Goal: Transaction & Acquisition: Purchase product/service

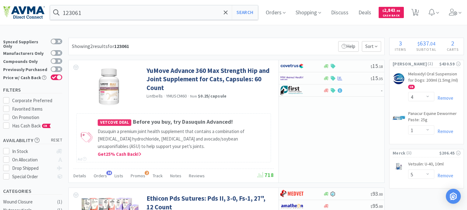
select select "4"
select select "1"
select select "5"
click at [110, 14] on input "123061" at bounding box center [154, 12] width 208 height 14
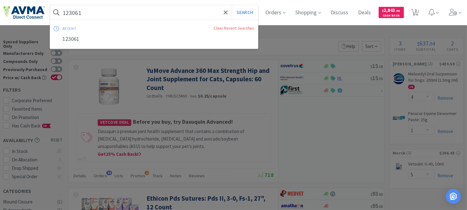
paste input "JORJ91C 0"
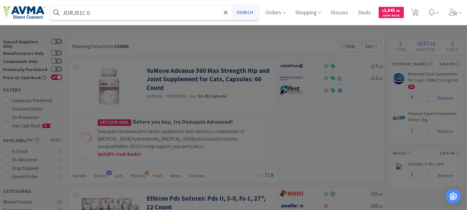
type input "JORJ91C 0"
click at [247, 13] on button "Search" at bounding box center [245, 12] width 26 height 14
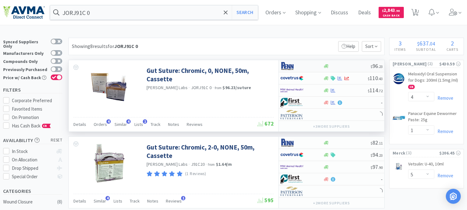
click at [291, 64] on img at bounding box center [291, 65] width 23 height 9
select select "1"
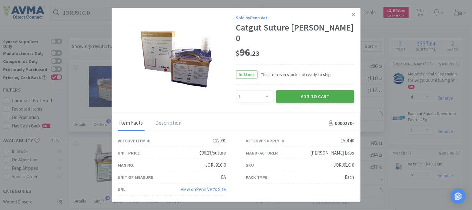
click at [316, 91] on button "Add to Cart" at bounding box center [315, 96] width 78 height 12
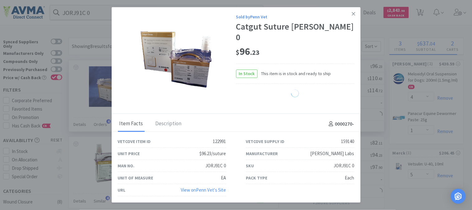
select select "1"
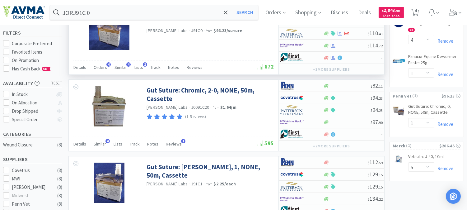
scroll to position [69, 0]
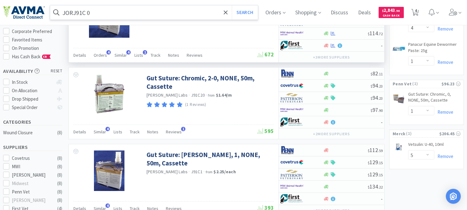
click at [119, 14] on input "JORJ91C 0" at bounding box center [154, 12] width 208 height 14
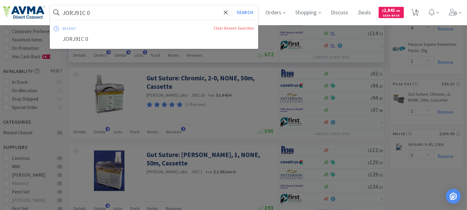
paste input "VAM2595"
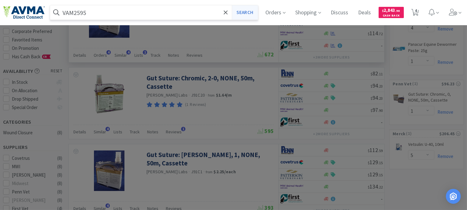
type input "VAM2595"
click at [249, 13] on button "Search" at bounding box center [245, 12] width 26 height 14
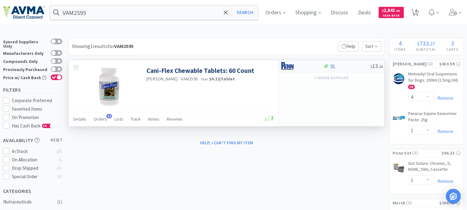
click at [284, 66] on img at bounding box center [291, 65] width 23 height 9
select select "1"
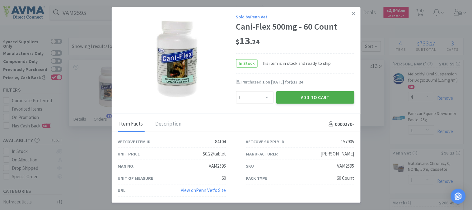
click at [311, 95] on button "Add to Cart" at bounding box center [315, 97] width 78 height 12
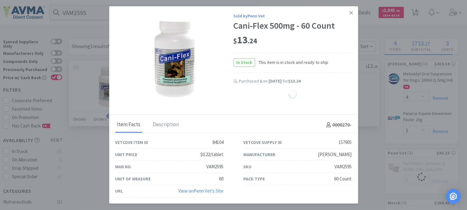
select select "1"
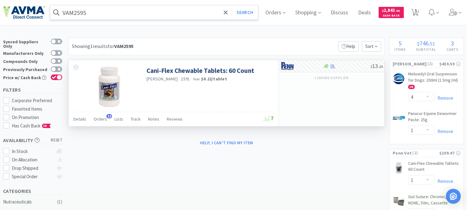
click at [104, 17] on input "VAM2595" at bounding box center [154, 12] width 208 height 14
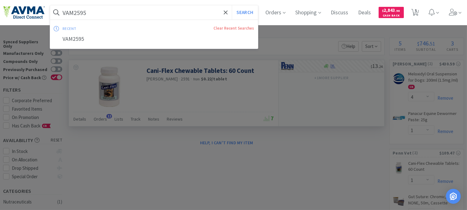
paste input "PVS8920"
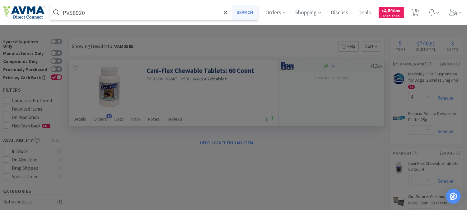
type input "PVS8920"
click at [248, 8] on button "Search" at bounding box center [245, 12] width 26 height 14
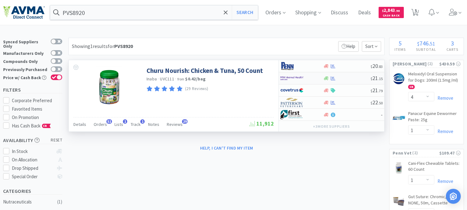
click at [290, 77] on img at bounding box center [291, 77] width 23 height 9
select select "1"
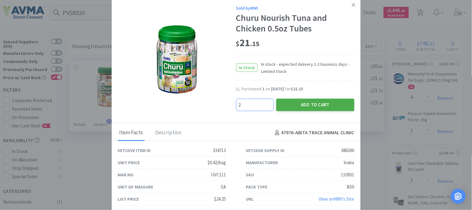
type input "2"
click at [302, 101] on button "Add to Cart" at bounding box center [315, 104] width 78 height 12
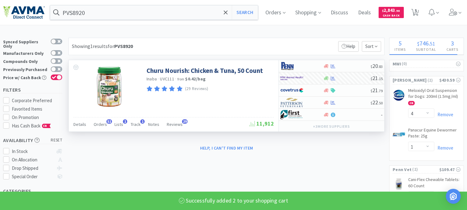
select select "2"
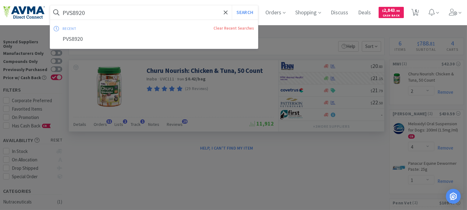
click at [104, 13] on input "PVS8920" at bounding box center [154, 12] width 208 height 14
paste input "601121"
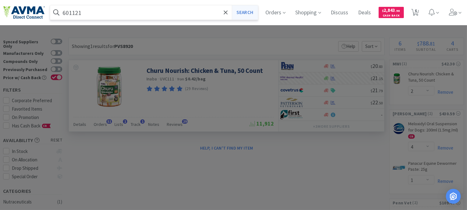
type input "601121"
click at [251, 13] on button "Search" at bounding box center [245, 12] width 26 height 14
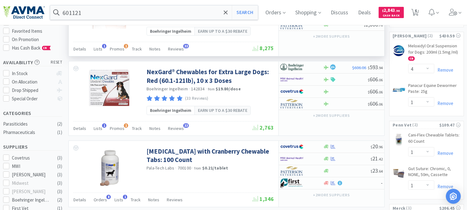
scroll to position [104, 0]
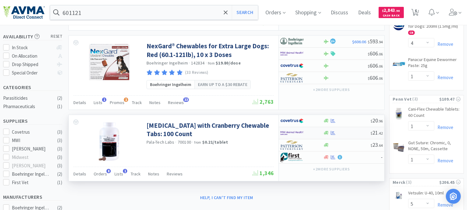
click at [289, 133] on img at bounding box center [291, 132] width 23 height 9
select select "1"
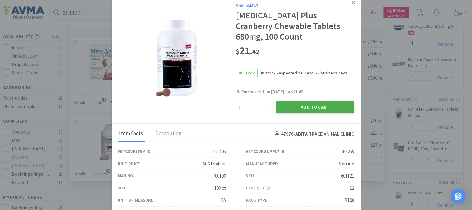
click at [312, 110] on button "Add to Cart" at bounding box center [315, 107] width 78 height 12
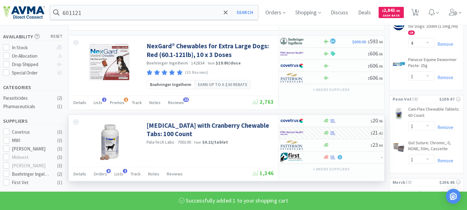
select select "1"
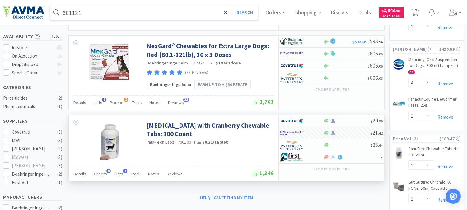
click at [73, 13] on input "601121" at bounding box center [154, 12] width 208 height 14
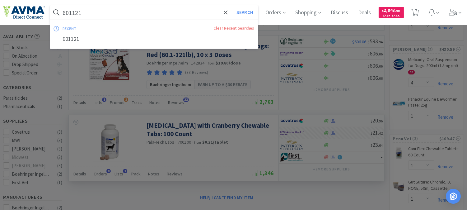
paste input "027093"
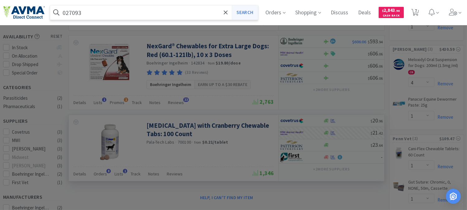
type input "027093"
click at [241, 12] on button "Search" at bounding box center [245, 12] width 26 height 14
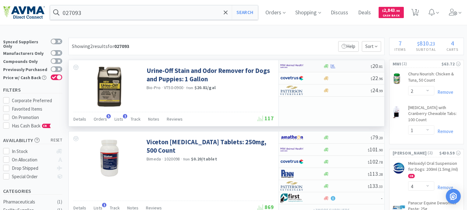
click at [288, 65] on img at bounding box center [291, 65] width 23 height 9
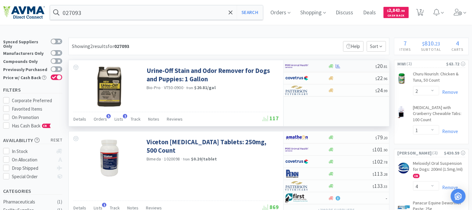
select select "1"
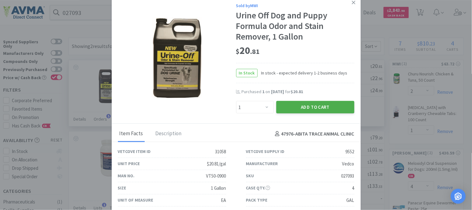
click at [310, 109] on button "Add to Cart" at bounding box center [315, 107] width 78 height 12
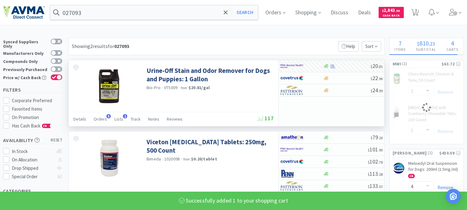
select select "1"
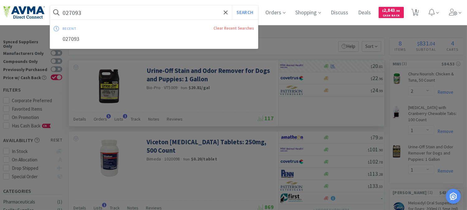
click at [72, 10] on input "027093" at bounding box center [154, 12] width 208 height 14
paste input "19275"
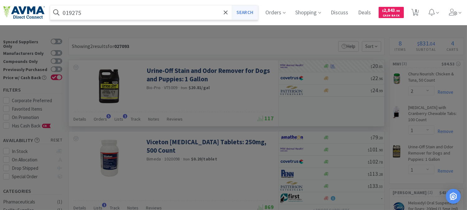
type input "019275"
click at [250, 12] on button "Search" at bounding box center [245, 12] width 26 height 14
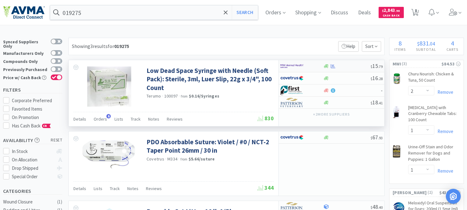
click at [290, 66] on img at bounding box center [291, 65] width 23 height 9
select select "1"
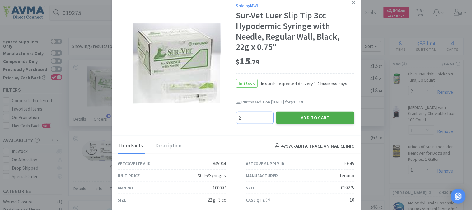
type input "2"
click at [311, 114] on button "Add to Cart" at bounding box center [315, 117] width 78 height 12
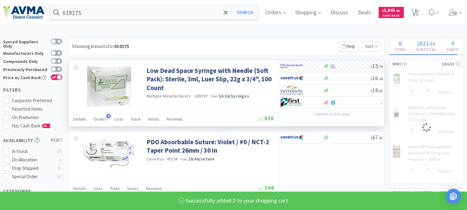
select select "2"
select select "1"
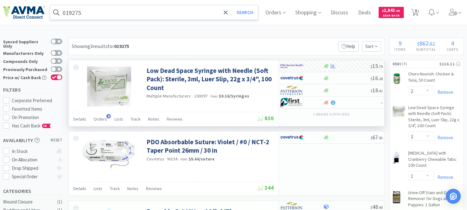
click at [61, 11] on span at bounding box center [56, 12] width 12 height 10
click at [68, 11] on input "019275" at bounding box center [154, 12] width 208 height 14
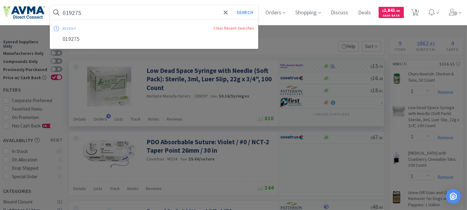
paste input "81"
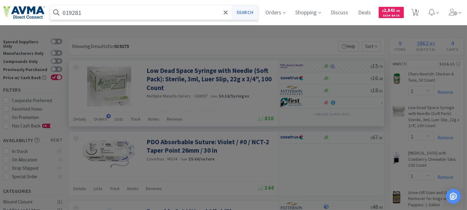
type input "019281"
click at [256, 10] on button "Search" at bounding box center [245, 12] width 26 height 14
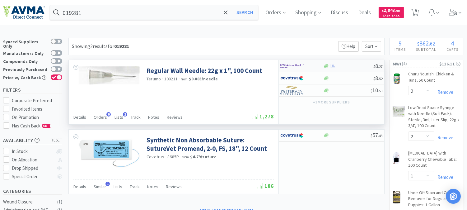
click at [285, 65] on img at bounding box center [291, 65] width 23 height 9
select select "1"
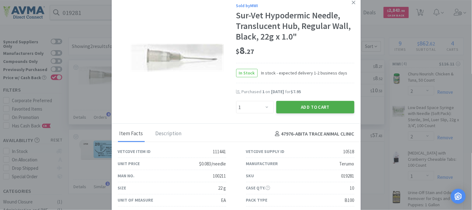
click at [318, 101] on button "Add to Cart" at bounding box center [315, 107] width 78 height 12
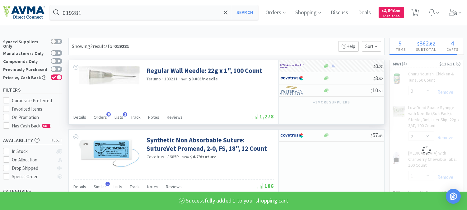
select select "1"
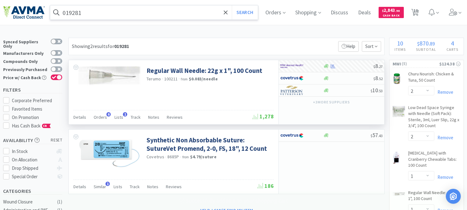
click at [70, 13] on input "019281" at bounding box center [154, 12] width 208 height 14
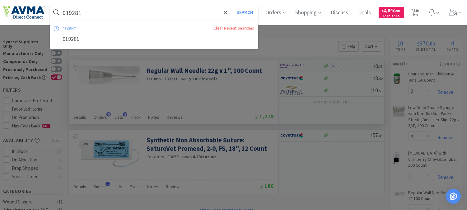
paste input "123662"
type input "123662"
click at [247, 12] on button "Search" at bounding box center [245, 12] width 26 height 14
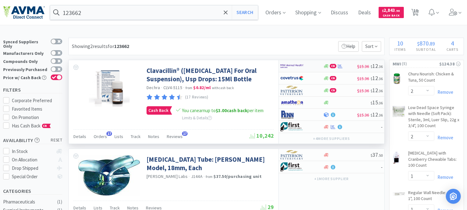
click at [290, 66] on img at bounding box center [291, 65] width 23 height 9
select select "1"
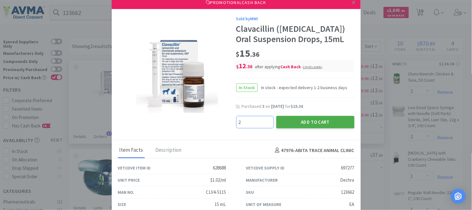
type input "2"
click at [322, 128] on button "Add to Cart" at bounding box center [315, 122] width 78 height 12
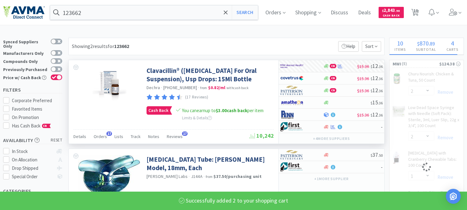
select select "2"
select select "1"
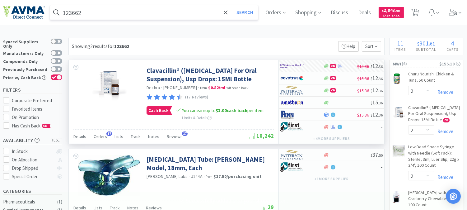
click at [79, 6] on input "123662" at bounding box center [154, 12] width 208 height 14
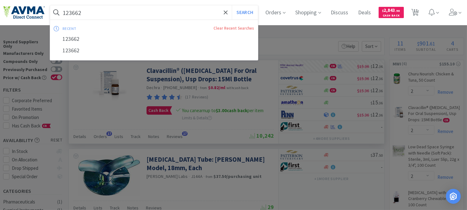
paste input "003976"
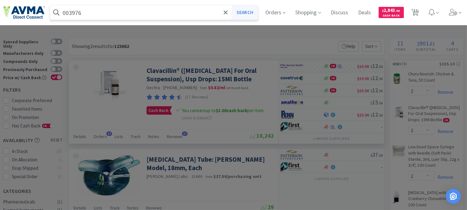
type input "003976"
click at [247, 9] on button "Search" at bounding box center [245, 12] width 26 height 14
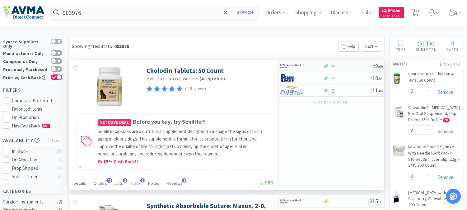
click at [287, 68] on img at bounding box center [291, 65] width 23 height 9
select select "1"
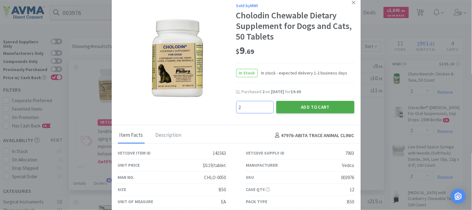
type input "2"
click at [321, 106] on button "Add to Cart" at bounding box center [315, 107] width 78 height 12
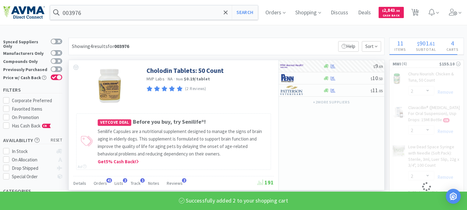
select select "2"
select select "1"
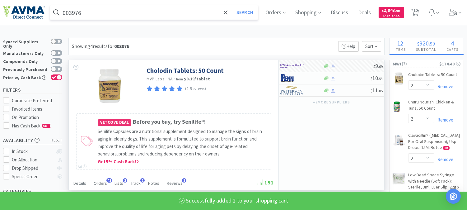
click at [82, 13] on input "003976" at bounding box center [154, 12] width 208 height 14
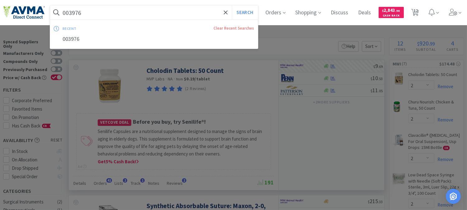
paste input "510217"
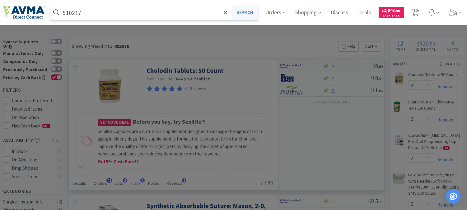
type input "510217"
click at [245, 14] on button "Search" at bounding box center [245, 12] width 26 height 14
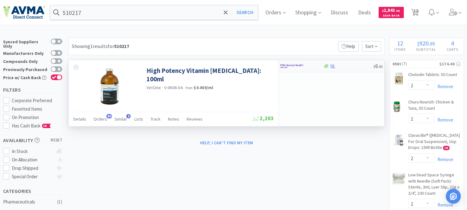
click at [285, 66] on img at bounding box center [291, 65] width 23 height 9
select select "1"
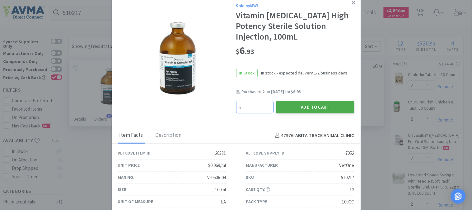
type input "6"
click at [310, 103] on button "Add to Cart" at bounding box center [315, 107] width 78 height 12
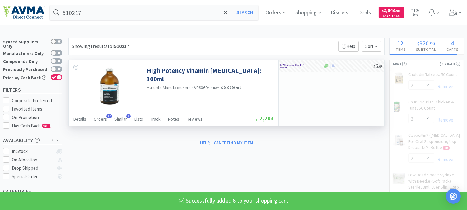
select select "6"
select select "2"
select select "1"
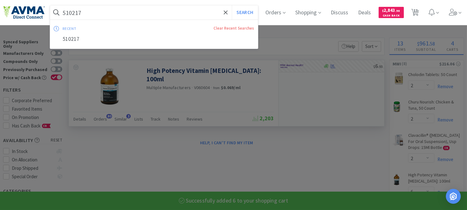
click at [78, 11] on input "510217" at bounding box center [154, 12] width 208 height 14
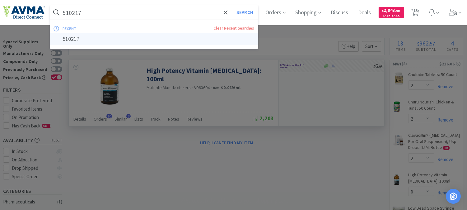
paste input "015860"
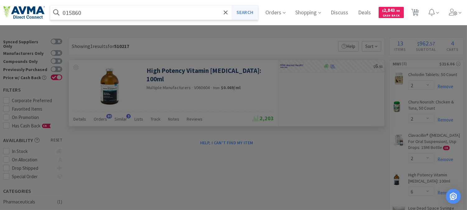
type input "015860"
click at [250, 10] on button "Search" at bounding box center [245, 12] width 26 height 14
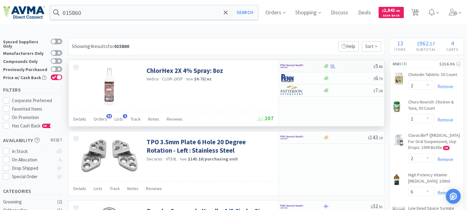
click at [291, 64] on img at bounding box center [291, 65] width 23 height 9
select select "1"
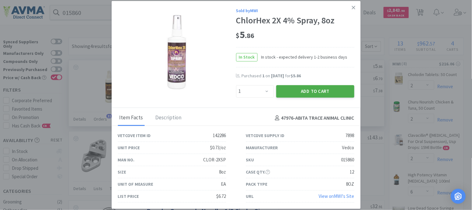
click at [317, 92] on button "Add to Cart" at bounding box center [315, 91] width 78 height 12
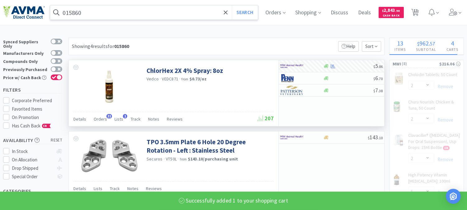
select select "1"
select select "2"
select select "6"
select select "2"
select select "1"
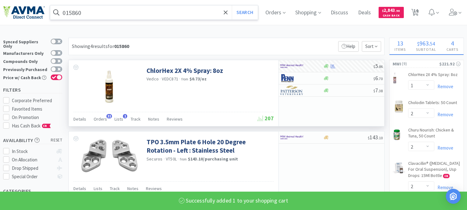
click at [98, 12] on input "015860" at bounding box center [154, 12] width 208 height 14
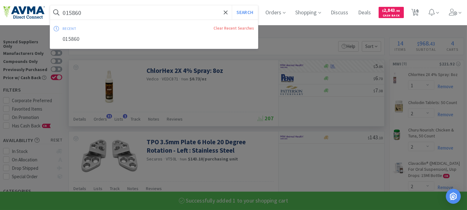
paste input "751"
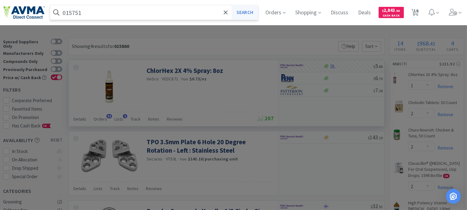
type input "015751"
click at [246, 13] on button "Search" at bounding box center [245, 12] width 26 height 14
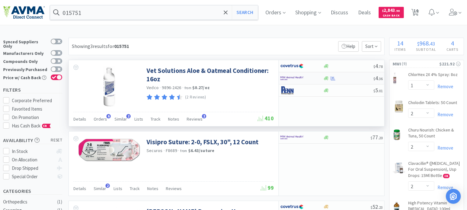
click at [289, 78] on img at bounding box center [291, 77] width 23 height 9
select select "1"
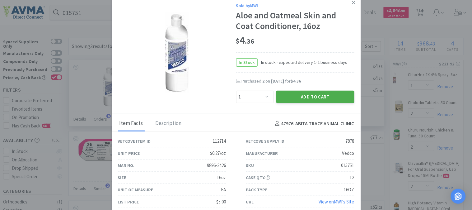
click at [303, 96] on button "Add to Cart" at bounding box center [315, 97] width 78 height 12
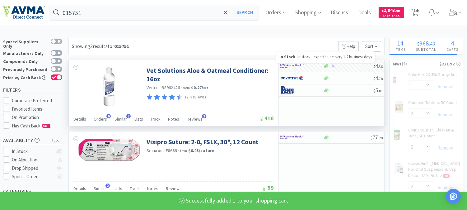
select select "1"
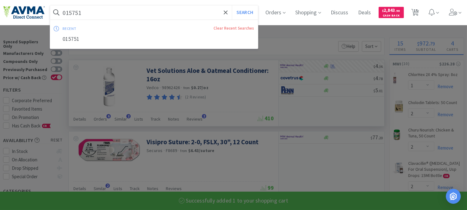
click at [88, 16] on input "015751" at bounding box center [154, 12] width 208 height 14
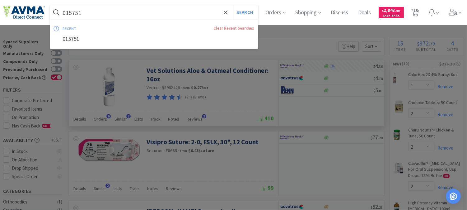
paste input "50123"
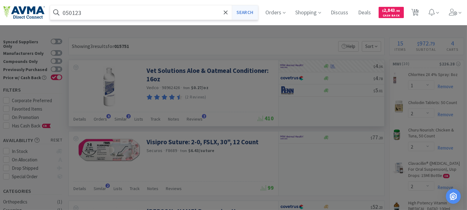
type input "050123"
click at [250, 13] on button "Search" at bounding box center [245, 12] width 26 height 14
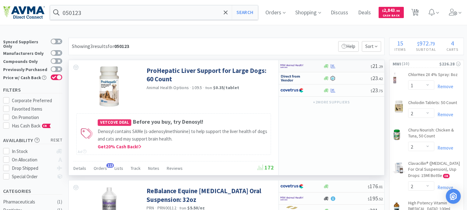
click at [293, 67] on img at bounding box center [291, 65] width 23 height 9
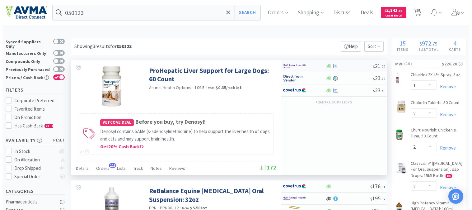
select select "1"
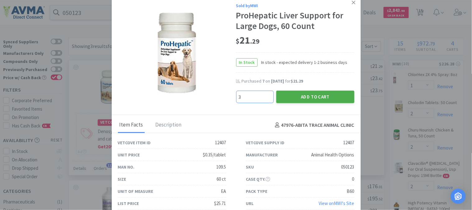
type input "3"
click at [316, 91] on button "Add to Cart" at bounding box center [315, 97] width 78 height 12
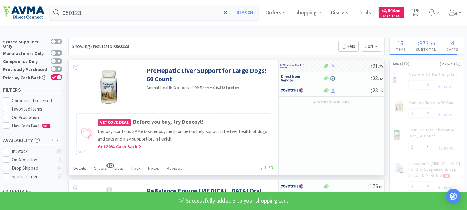
select select "3"
select select "1"
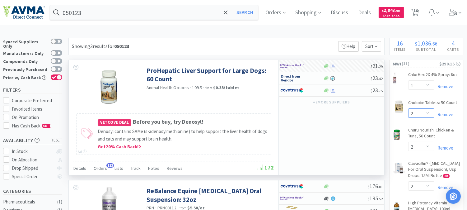
click at [429, 113] on select "Enter Quantity 1 2 3 4 5 6 7 8 9 10 11 12 13 14 15 16 17 18 19 20 Enter Quantity" at bounding box center [421, 112] width 26 height 9
click at [408, 108] on select "Enter Quantity 1 2 3 4 5 6 7 8 9 10 11 12 13 14 15 16 17 18 19 20 Enter Quantity" at bounding box center [421, 112] width 26 height 9
click at [429, 111] on select "Enter Quantity 1 2 3 4 5 6 7 8 9 10 11 12 13 14 15 16 17 18 19 20 Enter Quantity" at bounding box center [421, 112] width 26 height 9
click at [408, 108] on select "Enter Quantity 1 2 3 4 5 6 7 8 9 10 11 12 13 14 15 16 17 18 19 20 Enter Quantity" at bounding box center [421, 112] width 26 height 9
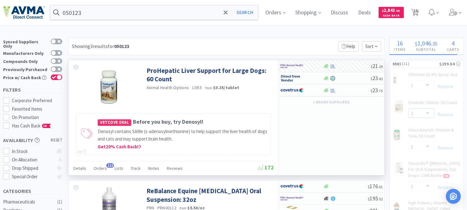
select select "2"
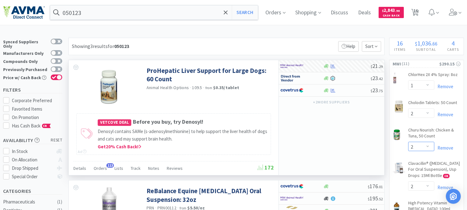
click at [427, 147] on select "Enter Quantity 1 2 3 4 5 6 7 8 9 10 11 12 13 14 15 16 17 18 19 20 Enter Quantity" at bounding box center [421, 146] width 26 height 9
click at [408, 142] on select "Enter Quantity 1 2 3 4 5 6 7 8 9 10 11 12 13 14 15 16 17 18 19 20 Enter Quantity" at bounding box center [421, 146] width 26 height 9
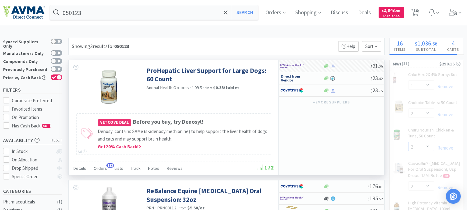
select select "3"
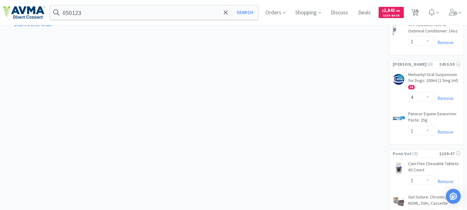
scroll to position [415, 0]
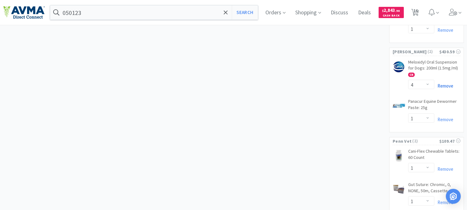
click at [450, 89] on link "Remove" at bounding box center [443, 86] width 19 height 6
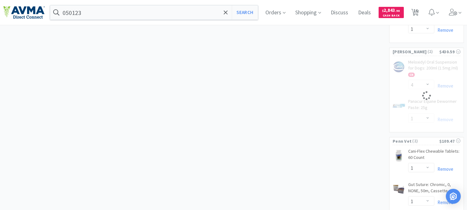
select select "1"
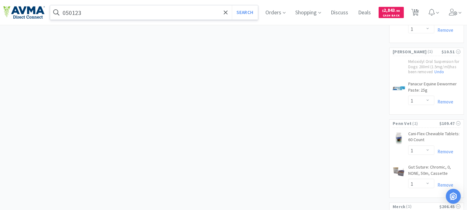
click at [110, 11] on input "050123" at bounding box center [154, 12] width 208 height 14
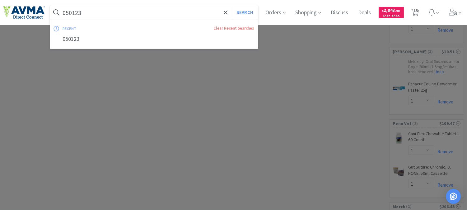
paste input "78856690"
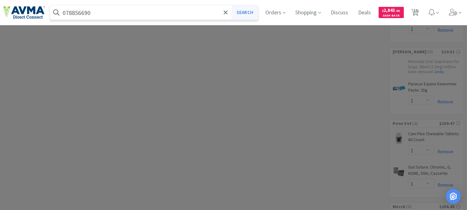
type input "078856690"
click at [252, 14] on button "Search" at bounding box center [245, 12] width 26 height 14
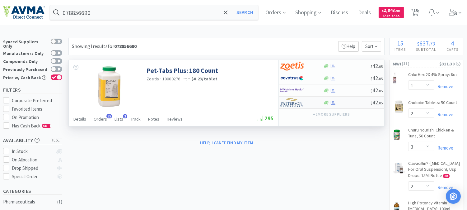
click at [293, 102] on img at bounding box center [291, 102] width 23 height 9
select select "1"
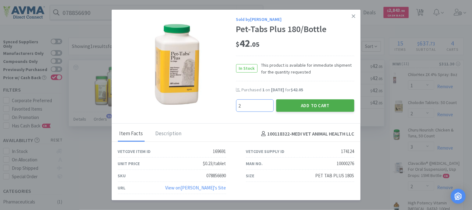
type input "2"
click at [306, 101] on button "Add to Cart" at bounding box center [315, 105] width 78 height 12
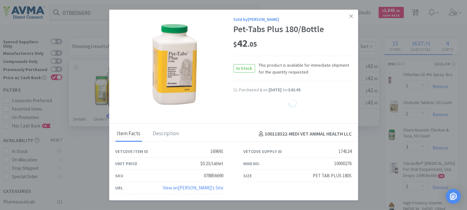
select select "2"
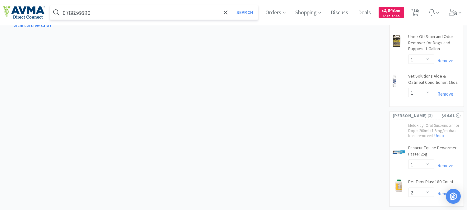
scroll to position [346, 0]
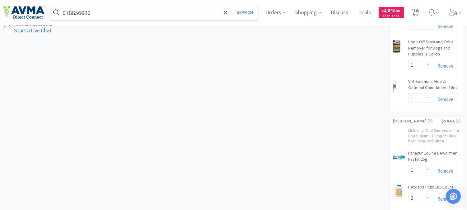
click at [104, 14] on input "078856690" at bounding box center [154, 12] width 208 height 14
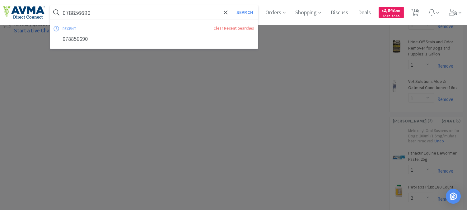
paste input "363031"
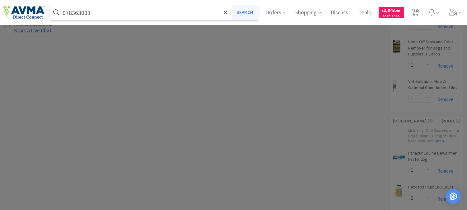
type input "078363031"
click at [247, 14] on button "Search" at bounding box center [245, 12] width 26 height 14
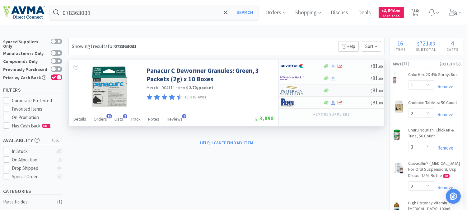
click at [291, 94] on img at bounding box center [291, 90] width 23 height 9
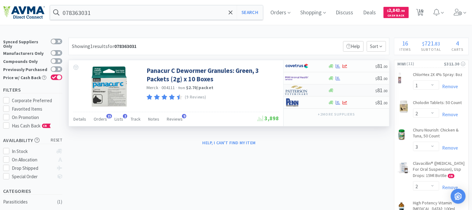
select select "1"
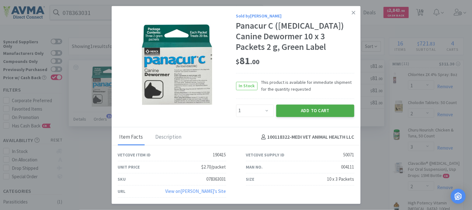
click at [310, 109] on button "Add to Cart" at bounding box center [315, 110] width 78 height 12
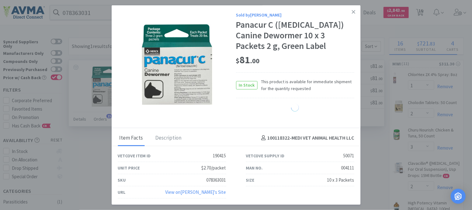
select select "1"
select select "2"
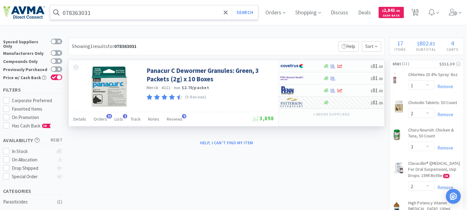
click at [94, 8] on input "078363031" at bounding box center [154, 12] width 208 height 14
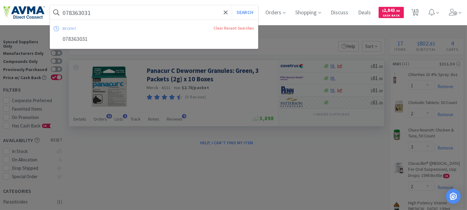
paste input "037157"
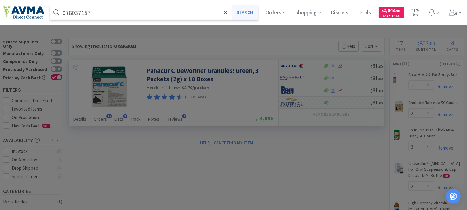
type input "078037157"
click at [250, 12] on button "Search" at bounding box center [245, 12] width 26 height 14
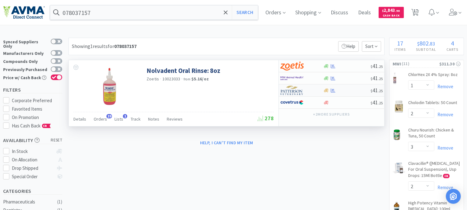
click at [288, 91] on img at bounding box center [291, 90] width 23 height 9
select select "1"
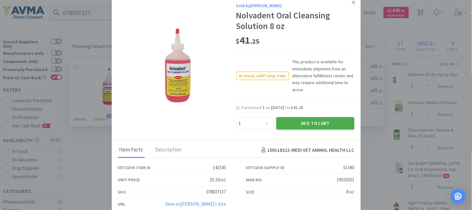
click at [309, 124] on button "Add to Cart" at bounding box center [315, 123] width 78 height 12
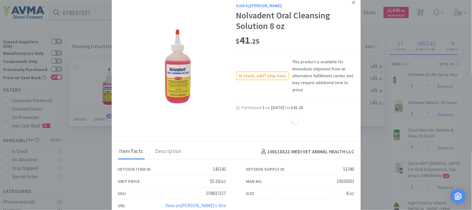
select select "1"
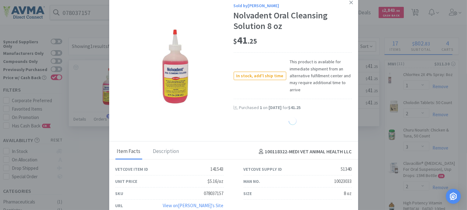
select select "2"
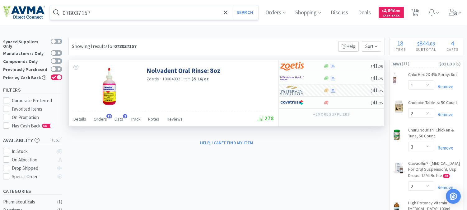
click at [103, 16] on input "078037157" at bounding box center [154, 12] width 208 height 14
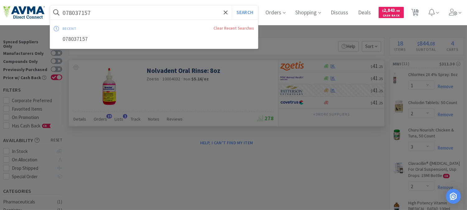
paste input "13050"
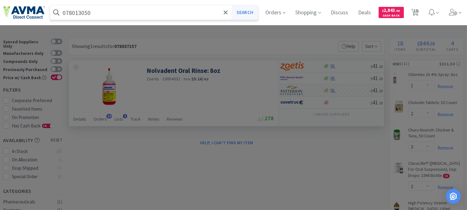
type input "078013050"
click at [247, 10] on button "Search" at bounding box center [245, 12] width 26 height 14
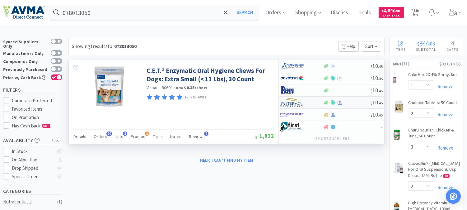
click at [292, 102] on img at bounding box center [291, 102] width 23 height 9
select select "1"
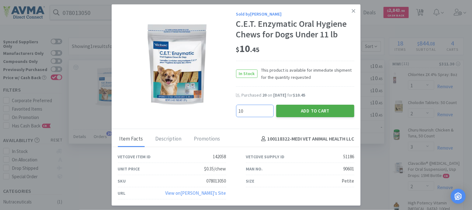
type input "10"
click at [294, 105] on button "Add to Cart" at bounding box center [315, 111] width 78 height 12
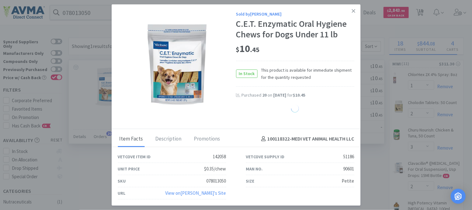
select select "1"
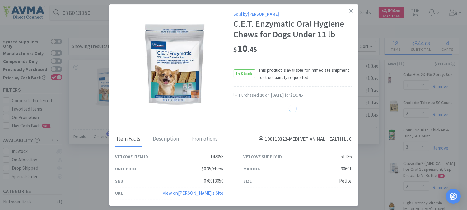
select select "10"
select select "2"
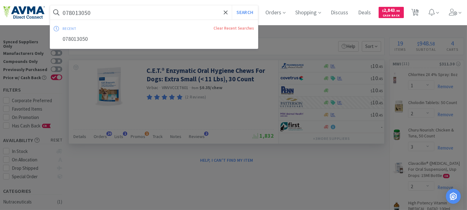
click at [103, 11] on input "078013050" at bounding box center [154, 12] width 208 height 14
paste input "225"
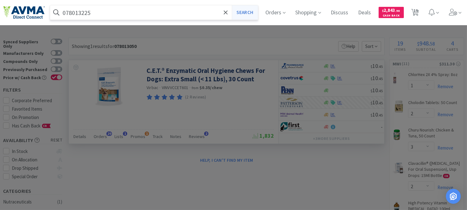
type input "078013225"
click at [249, 11] on button "Search" at bounding box center [245, 12] width 26 height 14
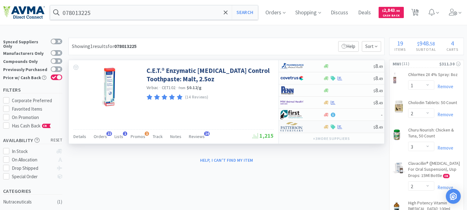
click at [288, 126] on img at bounding box center [291, 126] width 23 height 9
select select "1"
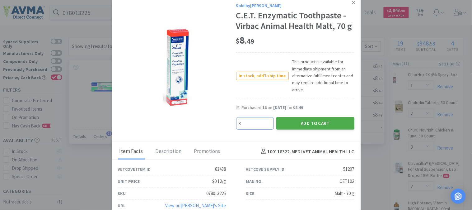
type input "8"
click at [319, 129] on button "Add to Cart" at bounding box center [315, 123] width 78 height 12
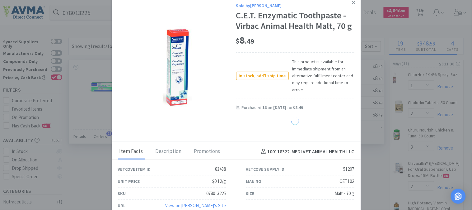
select select "1"
select select "8"
select select "2"
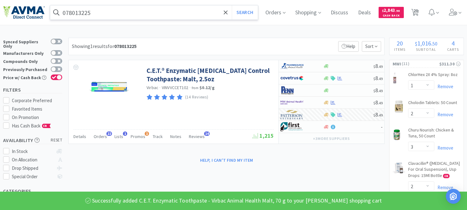
click at [86, 12] on input "078013225" at bounding box center [154, 12] width 208 height 14
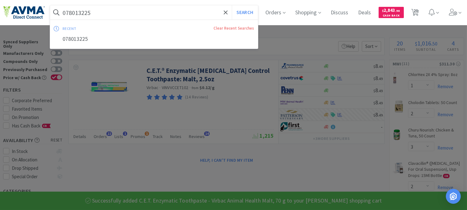
paste input "33"
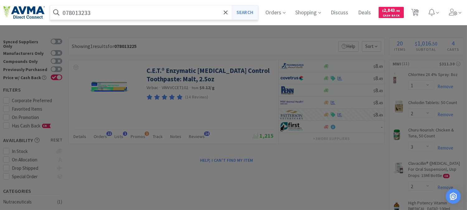
type input "078013233"
click at [245, 12] on button "Search" at bounding box center [245, 12] width 26 height 14
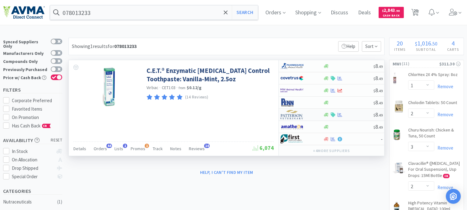
click at [294, 118] on img at bounding box center [291, 114] width 23 height 9
select select "1"
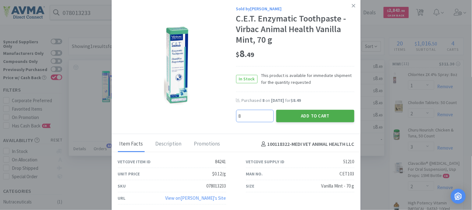
type input "8"
click at [292, 116] on button "Add to Cart" at bounding box center [315, 116] width 78 height 12
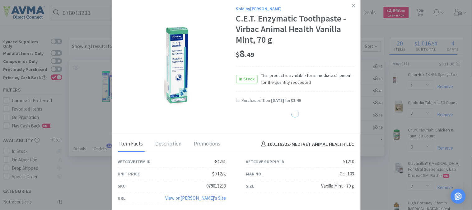
select select "1"
select select "8"
select select "2"
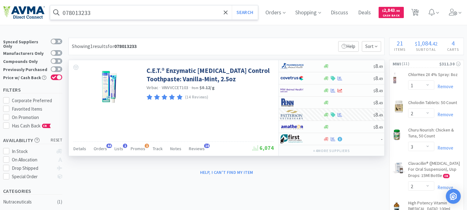
click at [70, 12] on input "078013233" at bounding box center [154, 12] width 208 height 14
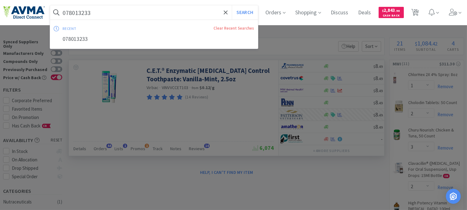
paste input "542096"
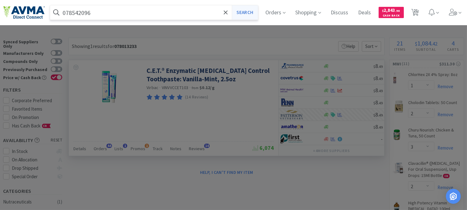
type input "078542096"
click at [251, 14] on button "Search" at bounding box center [245, 12] width 26 height 14
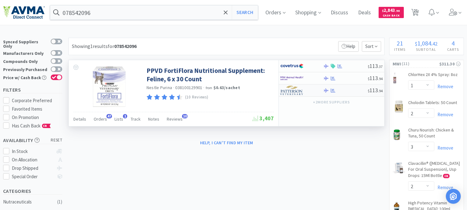
click at [288, 90] on img at bounding box center [291, 90] width 23 height 9
select select "1"
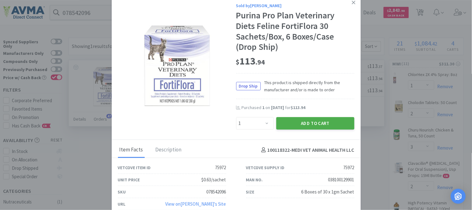
click at [307, 123] on button "Add to Cart" at bounding box center [315, 123] width 78 height 12
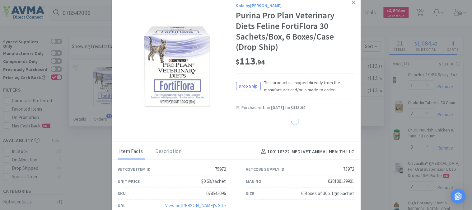
select select "1"
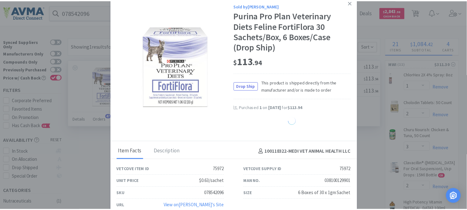
select select "2"
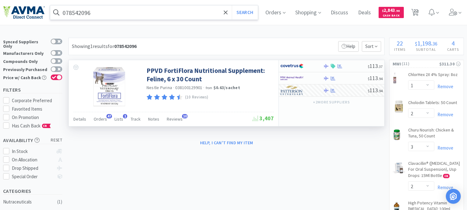
click at [90, 10] on input "078542096" at bounding box center [154, 12] width 208 height 14
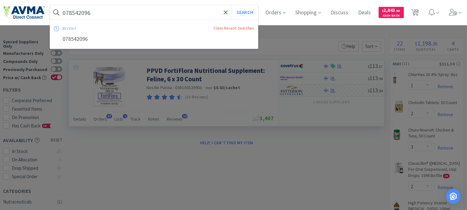
paste input "929495"
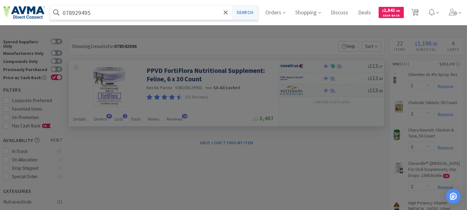
type input "078929495"
click at [240, 12] on button "Search" at bounding box center [245, 12] width 26 height 14
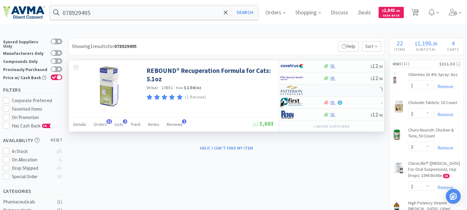
click at [283, 90] on img at bounding box center [291, 90] width 23 height 9
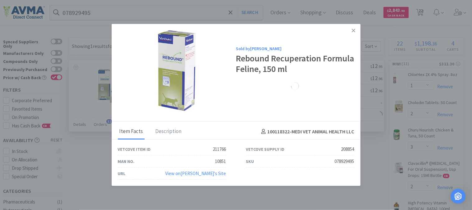
select select "1"
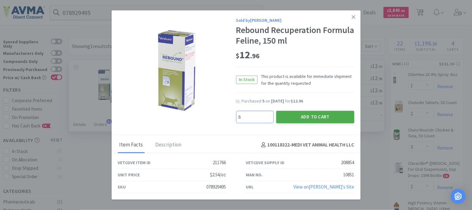
type input "6"
click at [312, 116] on button "Add to Cart" at bounding box center [315, 116] width 78 height 12
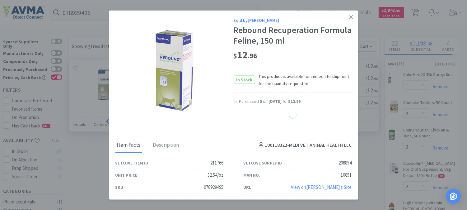
select select "6"
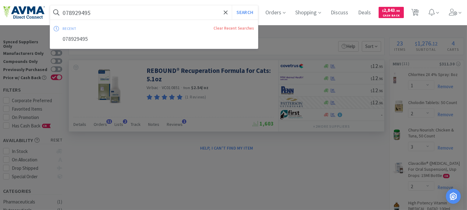
click at [82, 11] on input "078929495" at bounding box center [154, 12] width 208 height 14
paste input "3"
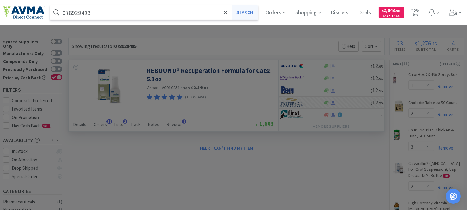
type input "078929493"
click at [240, 10] on button "Search" at bounding box center [245, 12] width 26 height 14
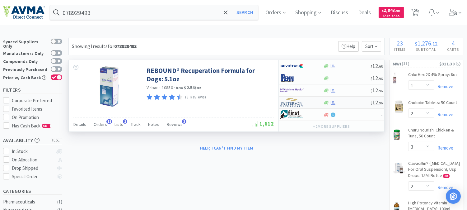
click at [290, 104] on img at bounding box center [291, 102] width 23 height 9
select select "1"
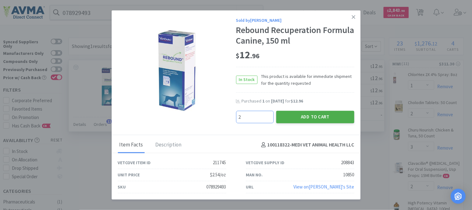
type input "2"
click at [312, 115] on button "Add to Cart" at bounding box center [315, 116] width 78 height 12
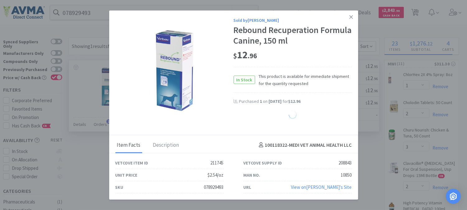
select select "2"
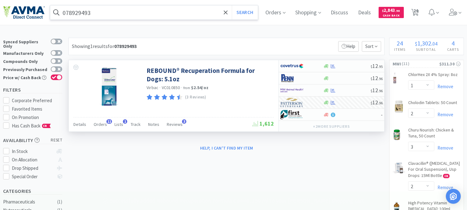
click at [73, 16] on input "078929493" at bounding box center [154, 12] width 208 height 14
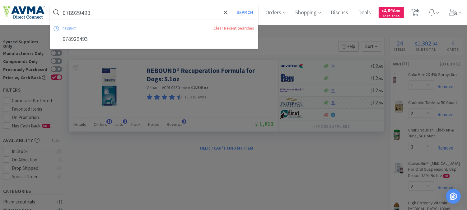
paste input "360742"
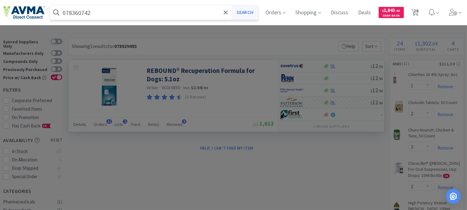
type input "078360742"
click at [247, 11] on button "Search" at bounding box center [245, 12] width 26 height 14
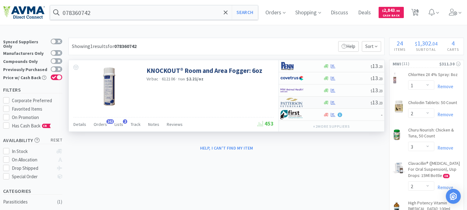
click at [289, 105] on img at bounding box center [291, 102] width 23 height 9
select select "1"
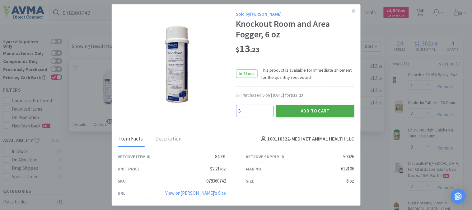
type input "5"
click at [324, 111] on button "Add to Cart" at bounding box center [315, 111] width 78 height 12
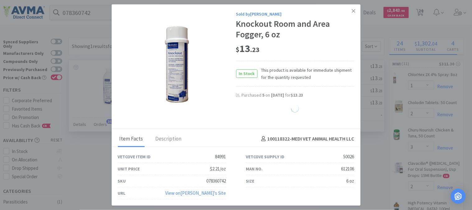
select select "1"
select select "2"
select select "6"
select select "5"
select select "2"
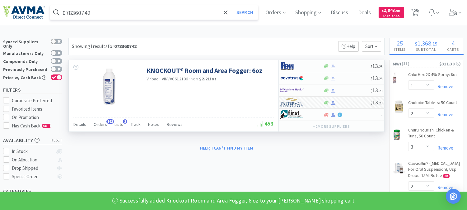
click at [115, 11] on input "078360742" at bounding box center [154, 12] width 208 height 14
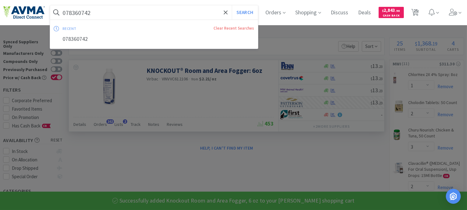
paste input "502314"
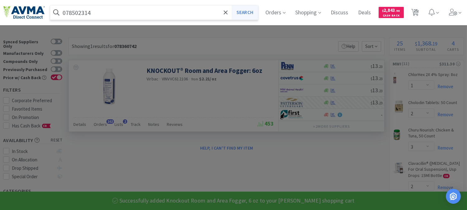
type input "078502314"
click at [257, 13] on button "Search" at bounding box center [245, 12] width 26 height 14
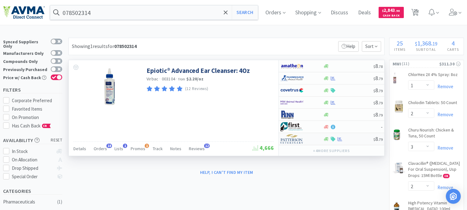
click at [291, 140] on img at bounding box center [291, 138] width 23 height 9
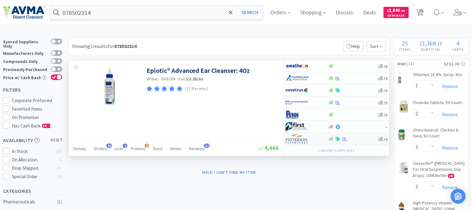
select select "1"
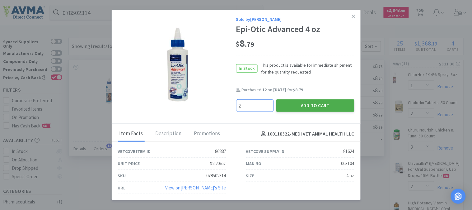
type input "2"
click at [322, 104] on button "Add to Cart" at bounding box center [315, 105] width 78 height 12
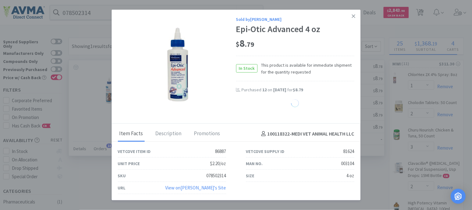
select select "1"
select select "2"
select select "6"
select select "5"
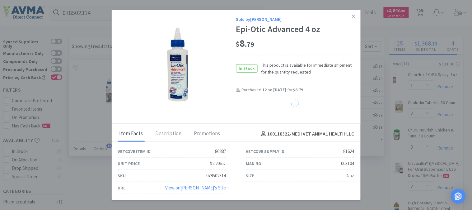
select select "2"
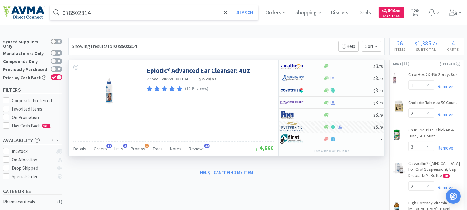
click at [126, 14] on input "078502314" at bounding box center [154, 12] width 208 height 14
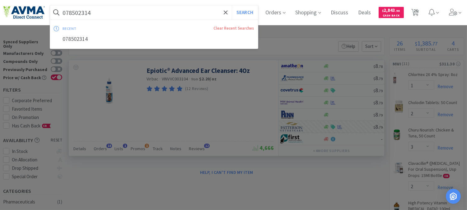
paste input "22"
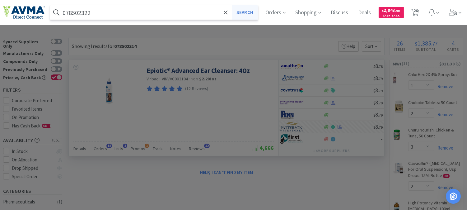
type input "078502322"
click at [244, 12] on button "Search" at bounding box center [245, 12] width 26 height 14
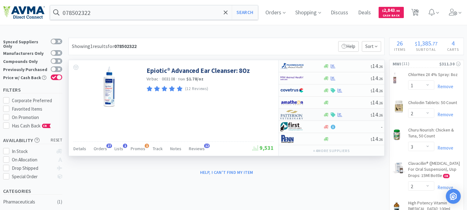
click at [292, 115] on img at bounding box center [291, 114] width 23 height 9
select select "1"
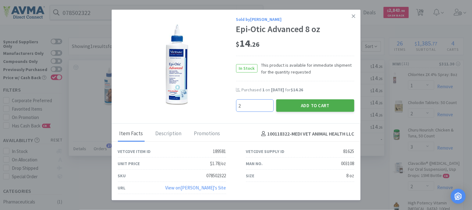
type input "2"
click at [314, 106] on button "Add to Cart" at bounding box center [315, 105] width 78 height 12
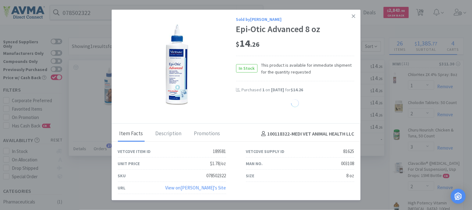
select select "1"
select select "2"
select select "6"
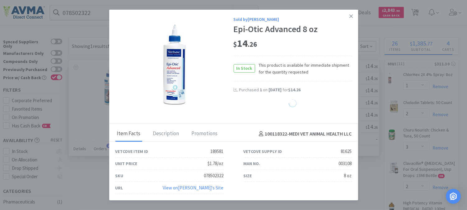
select select "5"
select select "2"
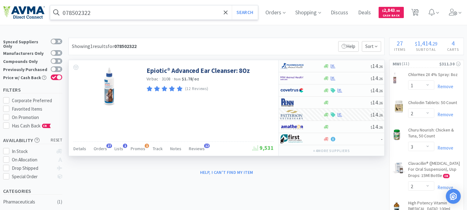
click at [116, 14] on input "078502322" at bounding box center [154, 12] width 208 height 14
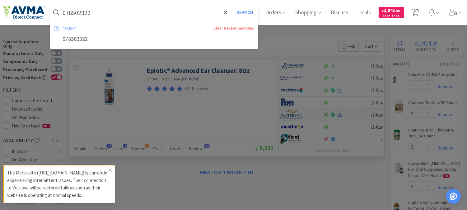
paste input "93780"
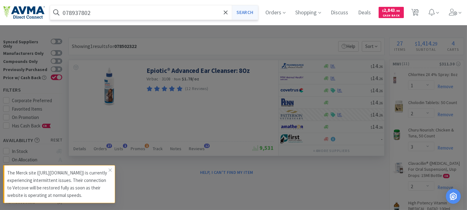
type input "078937802"
click at [255, 14] on button "Search" at bounding box center [245, 12] width 26 height 14
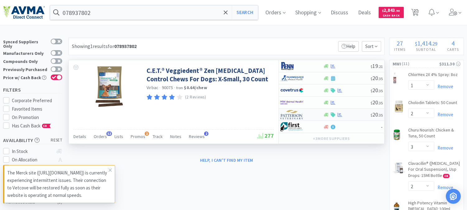
click at [291, 116] on img at bounding box center [291, 114] width 23 height 9
select select "1"
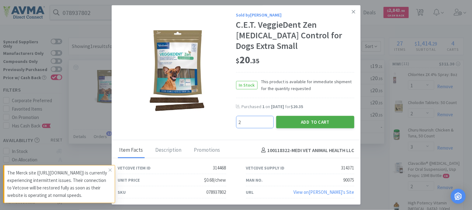
type input "2"
click at [313, 116] on button "Add to Cart" at bounding box center [315, 122] width 78 height 12
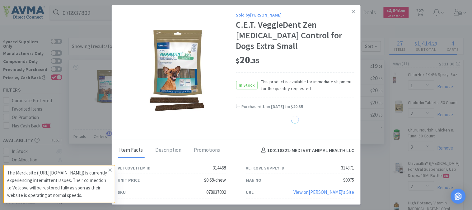
select select "1"
select select "2"
select select "6"
select select "5"
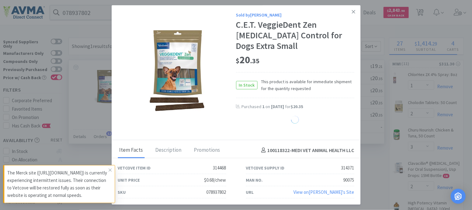
select select "2"
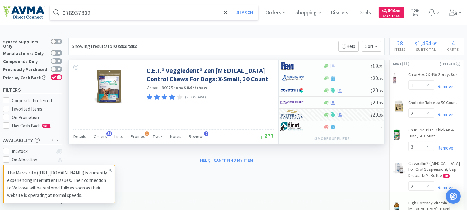
click at [100, 10] on input "078937802" at bounding box center [154, 12] width 208 height 14
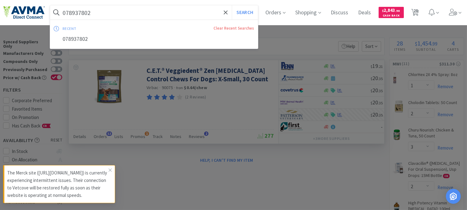
paste input "3"
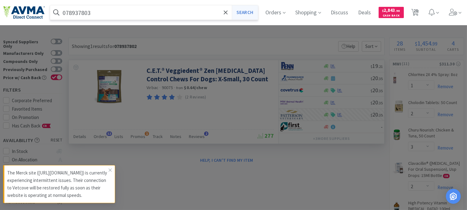
type input "078937803"
click at [242, 9] on button "Search" at bounding box center [245, 12] width 26 height 14
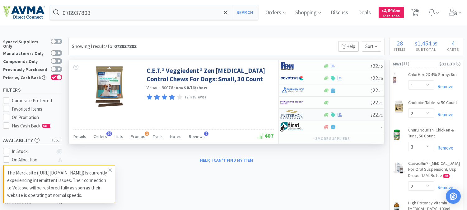
click at [291, 114] on img at bounding box center [291, 114] width 23 height 9
select select "1"
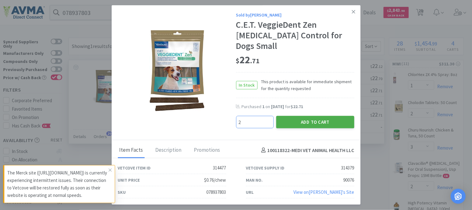
type input "2"
click at [315, 116] on button "Add to Cart" at bounding box center [315, 122] width 78 height 12
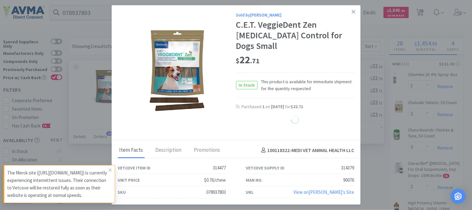
select select "1"
select select "2"
select select "6"
select select "5"
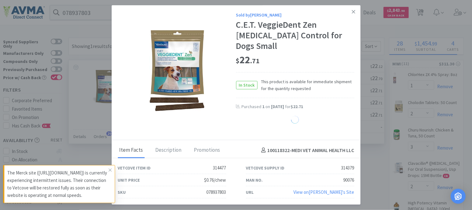
select select "2"
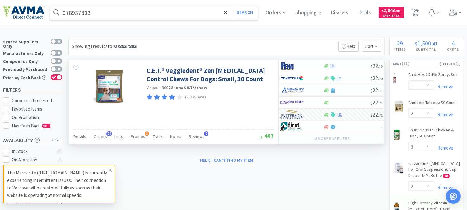
click at [120, 13] on input "078937803" at bounding box center [154, 12] width 208 height 14
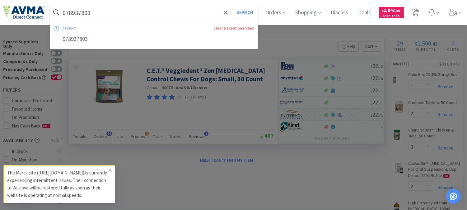
paste input "4"
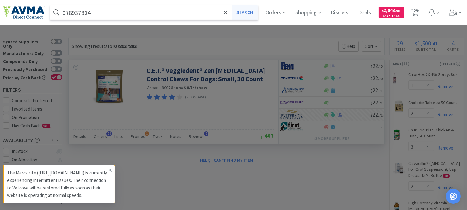
type input "078937804"
click at [248, 14] on button "Search" at bounding box center [245, 12] width 26 height 14
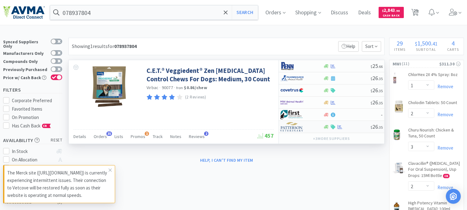
click at [288, 128] on img at bounding box center [291, 126] width 23 height 9
select select "1"
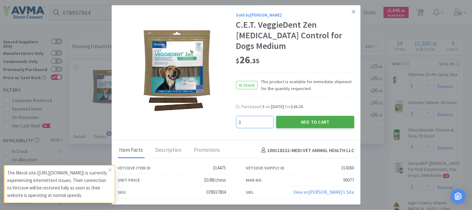
type input "3"
click at [322, 117] on button "Add to Cart" at bounding box center [315, 122] width 78 height 12
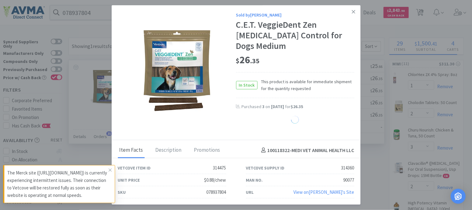
select select "3"
select select "1"
select select "2"
select select "6"
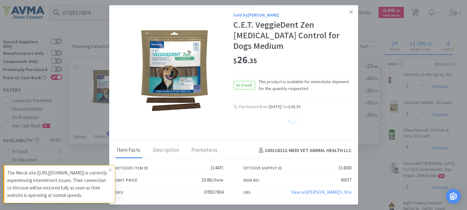
select select "5"
select select "2"
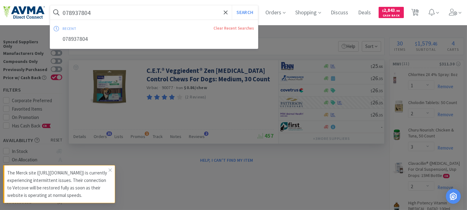
click at [78, 10] on input "078937804" at bounding box center [154, 12] width 208 height 14
paste input "5"
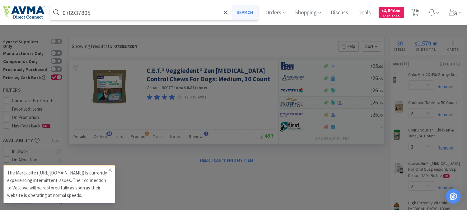
type input "078937805"
click at [257, 12] on button "Search" at bounding box center [245, 12] width 26 height 14
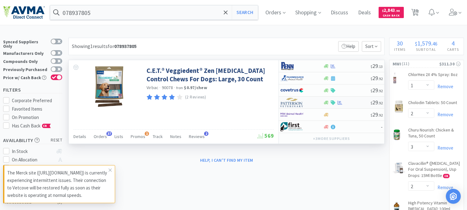
click at [293, 102] on img at bounding box center [291, 102] width 23 height 9
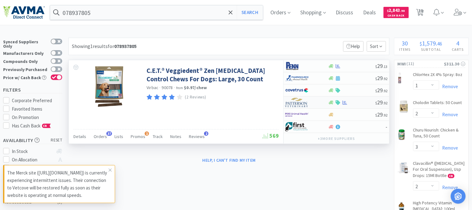
select select "1"
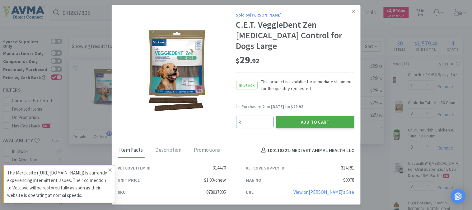
type input "3"
click at [299, 116] on button "Add to Cart" at bounding box center [315, 122] width 78 height 12
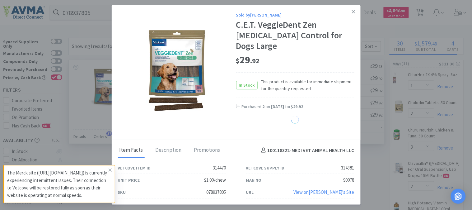
select select "3"
select select "1"
select select "2"
select select "6"
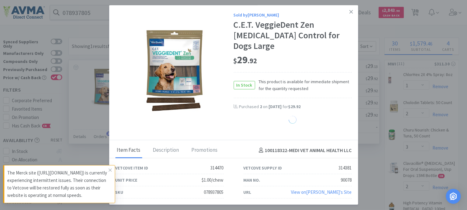
select select "5"
select select "2"
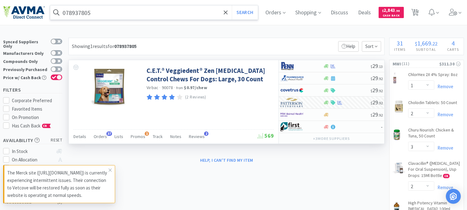
click at [85, 11] on input "078937805" at bounding box center [154, 12] width 208 height 14
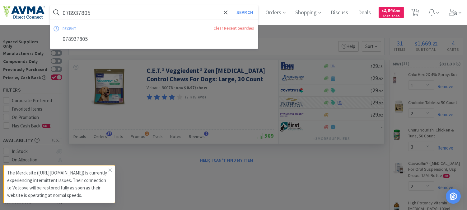
paste input "453846"
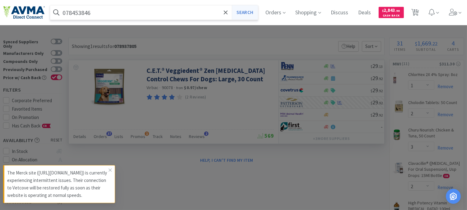
type input "078453846"
click at [253, 13] on button "Search" at bounding box center [245, 12] width 26 height 14
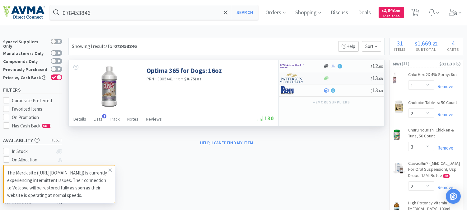
click at [299, 81] on img at bounding box center [291, 77] width 23 height 9
select select "1"
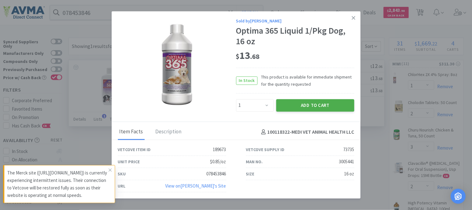
click at [317, 101] on button "Add to Cart" at bounding box center [315, 105] width 78 height 12
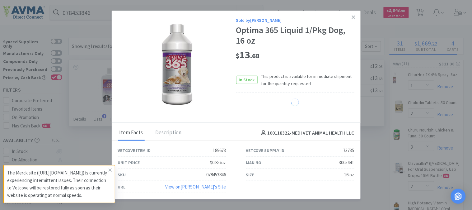
select select "1"
select select "2"
select select "6"
select select "2"
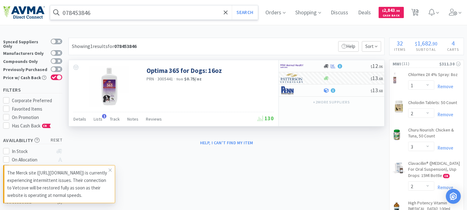
click at [82, 13] on input "078453846" at bounding box center [154, 12] width 208 height 14
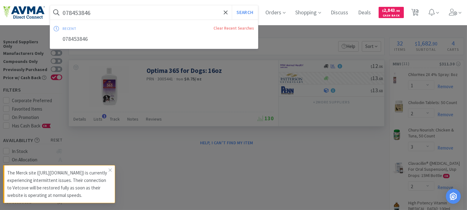
paste input "934206"
type input "078934206"
click at [251, 8] on button "Search" at bounding box center [245, 12] width 26 height 14
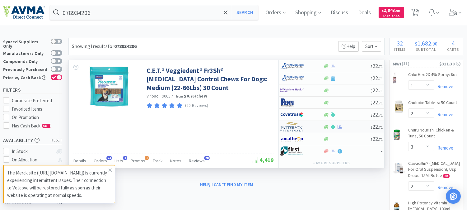
click at [294, 128] on img at bounding box center [291, 126] width 23 height 9
select select "1"
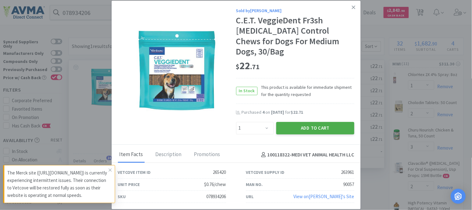
click at [322, 123] on button "Add to Cart" at bounding box center [315, 128] width 78 height 12
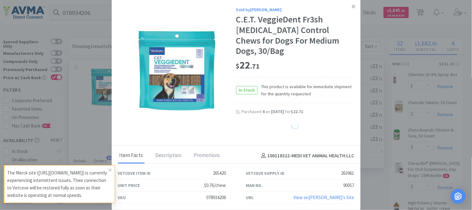
select select "1"
select select "3"
select select "1"
select select "2"
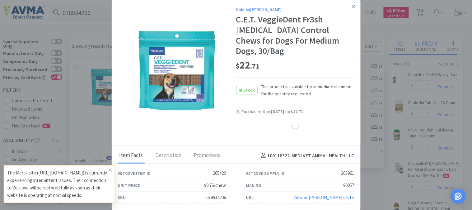
select select "6"
select select "5"
select select "2"
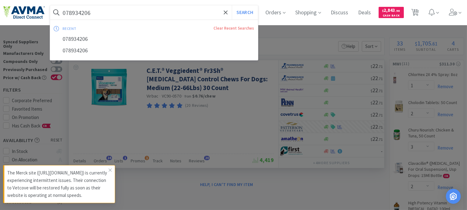
click at [78, 12] on input "078934206" at bounding box center [154, 12] width 208 height 14
paste input "347157"
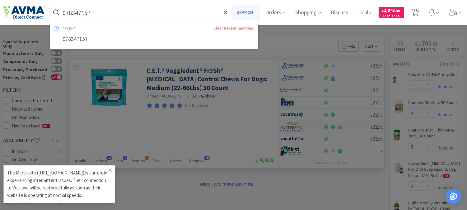
type input "078347157"
click at [252, 12] on button "Search" at bounding box center [245, 12] width 26 height 14
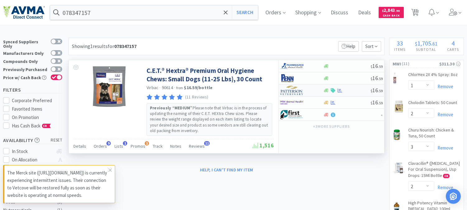
click at [291, 88] on img at bounding box center [291, 90] width 23 height 9
select select "1"
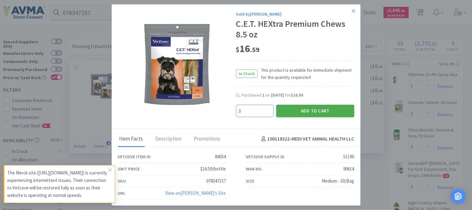
type input "3"
click at [305, 110] on button "Add to Cart" at bounding box center [315, 111] width 78 height 12
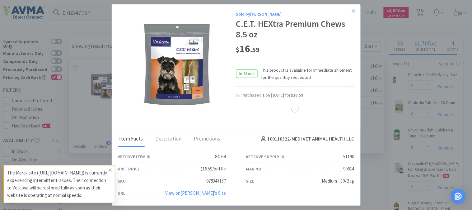
select select "3"
select select "1"
select select "3"
select select "1"
select select "2"
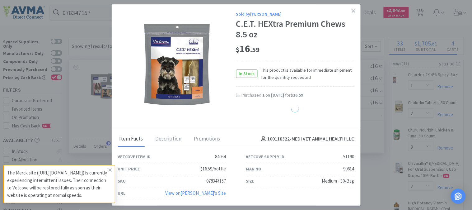
select select "2"
select select "6"
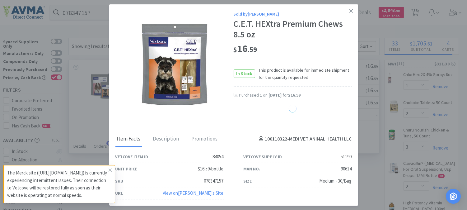
select select "5"
select select "2"
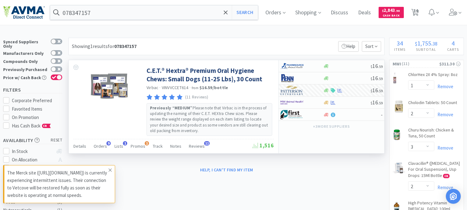
click at [111, 168] on icon at bounding box center [110, 169] width 3 height 3
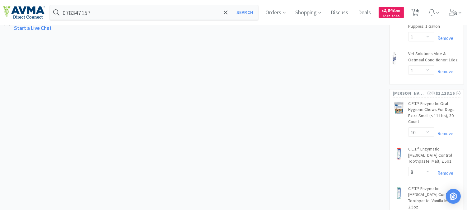
scroll to position [380, 0]
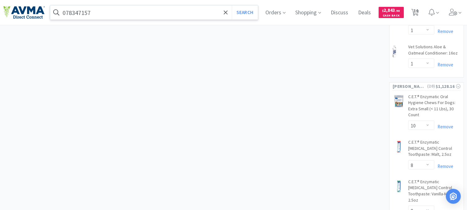
click at [98, 15] on input "078347157" at bounding box center [154, 12] width 208 height 14
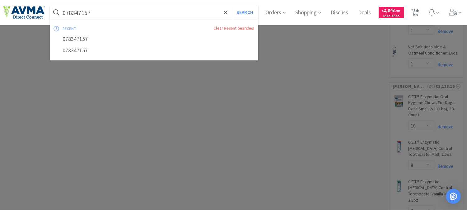
paste input "934204"
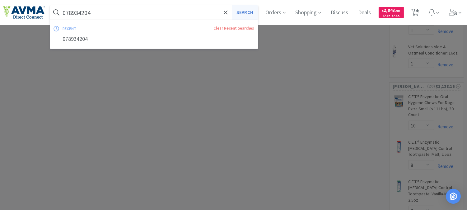
type input "078934204"
click at [247, 12] on button "Search" at bounding box center [245, 12] width 26 height 14
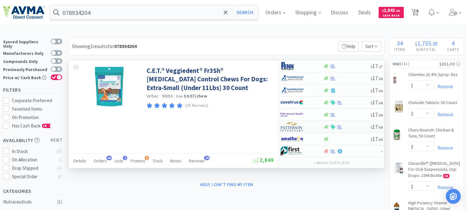
click at [300, 125] on img at bounding box center [291, 126] width 23 height 9
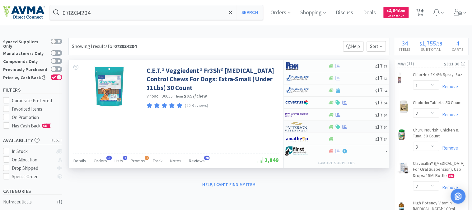
select select "1"
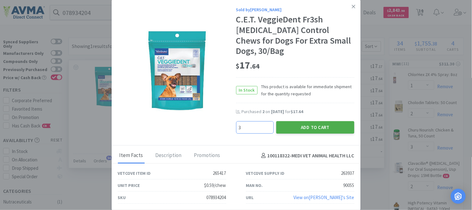
type input "3"
click at [305, 124] on button "Add to Cart" at bounding box center [315, 127] width 78 height 12
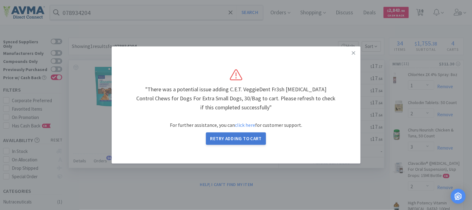
click at [242, 138] on button "Retry Adding to Cart" at bounding box center [236, 138] width 60 height 12
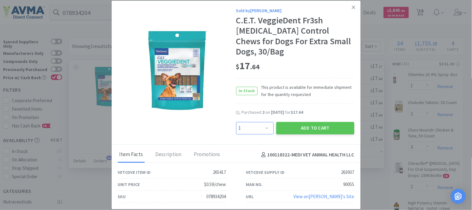
click at [266, 122] on select "Enter Quantity 1 2 3 4 5 6 7 8 9 10 11 12 13 14 15 16 17 18 19 20 Enter Quantity" at bounding box center [255, 128] width 38 height 12
select select "3"
click at [236, 122] on select "Enter Quantity 1 2 3 4 5 6 7 8 9 10 11 12 13 14 15 16 17 18 19 20 Enter Quantity" at bounding box center [255, 128] width 38 height 12
click at [316, 122] on button "Add to Cart" at bounding box center [315, 128] width 78 height 12
select select "10"
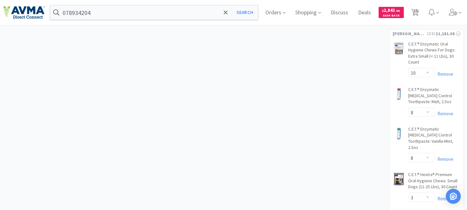
scroll to position [449, 0]
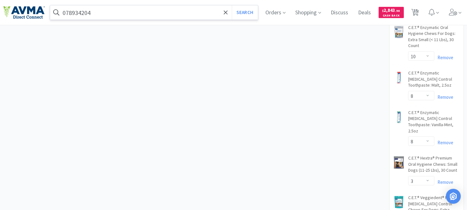
click at [114, 15] on input "078934204" at bounding box center [154, 12] width 208 height 14
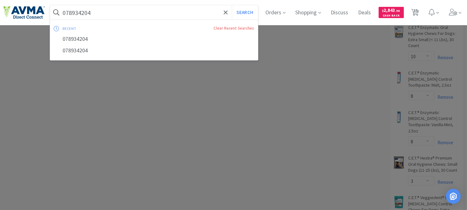
paste input "BUT66001"
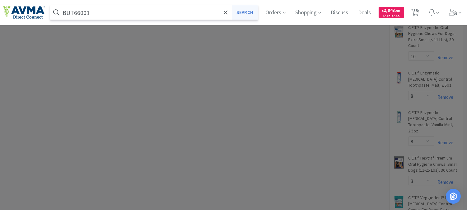
click at [253, 9] on button "Search" at bounding box center [245, 12] width 26 height 14
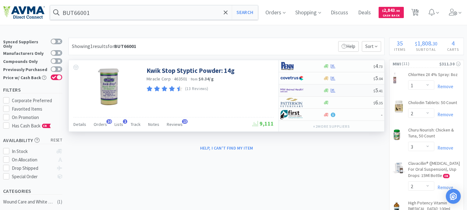
click at [297, 89] on img at bounding box center [291, 90] width 23 height 9
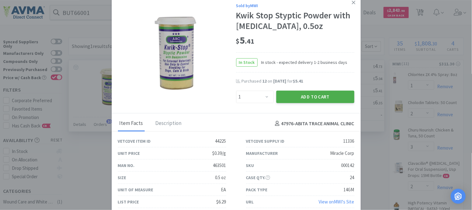
click at [302, 94] on button "Add to Cart" at bounding box center [315, 97] width 78 height 12
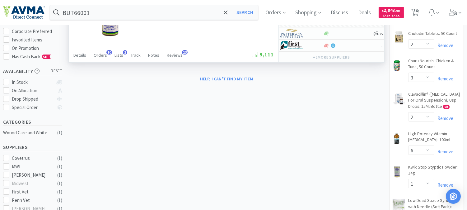
scroll to position [104, 0]
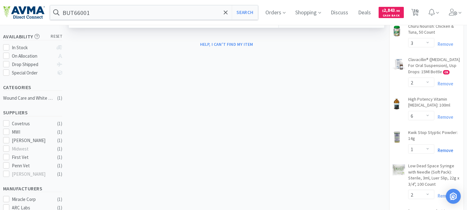
click at [446, 153] on link "Remove" at bounding box center [443, 150] width 19 height 6
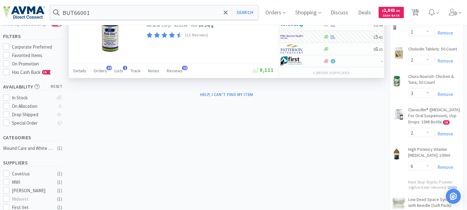
scroll to position [0, 0]
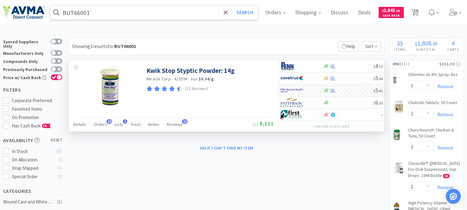
click at [100, 14] on input "BUT66001" at bounding box center [154, 12] width 208 height 14
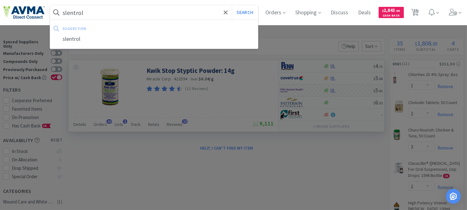
click at [232, 5] on button "Search" at bounding box center [245, 12] width 26 height 14
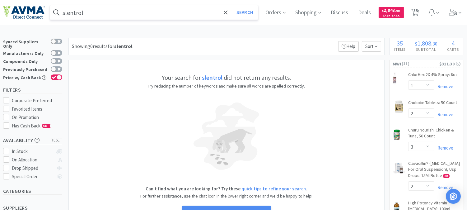
click at [124, 12] on input "slentrol" at bounding box center [154, 12] width 208 height 14
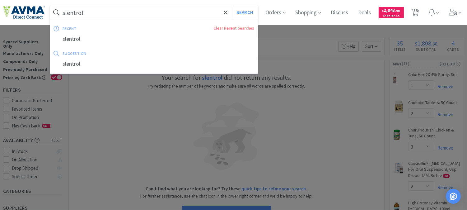
paste input "058266"
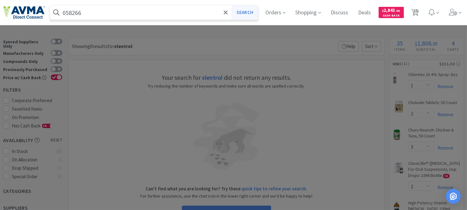
click at [244, 14] on button "Search" at bounding box center [245, 12] width 26 height 14
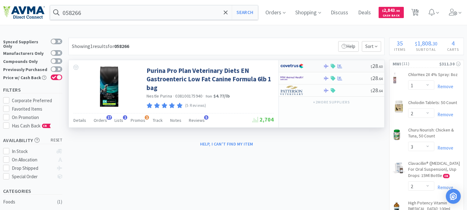
click at [293, 67] on img at bounding box center [291, 65] width 23 height 9
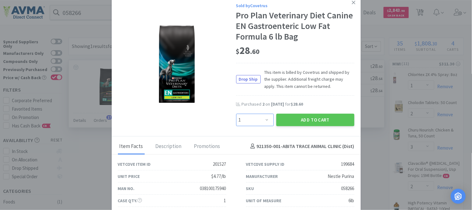
click at [262, 118] on select "Enter Quantity 1 2 3 4 5 6 7 8 9 10 11 12 13 14 15 16 17 18 19 20 Enter Quantity" at bounding box center [255, 120] width 38 height 12
click at [236, 114] on select "Enter Quantity 1 2 3 4 5 6 7 8 9 10 11 12 13 14 15 16 17 18 19 20 Enter Quantity" at bounding box center [255, 120] width 38 height 12
click at [304, 121] on button "Add to Cart" at bounding box center [315, 120] width 78 height 12
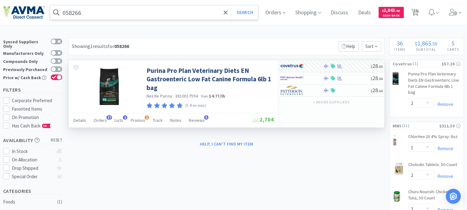
click at [122, 15] on input "058266" at bounding box center [154, 12] width 208 height 14
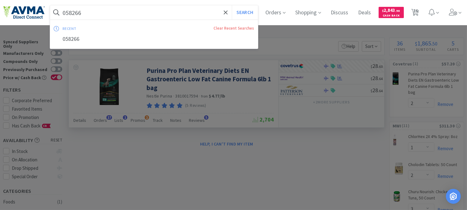
paste input "9918"
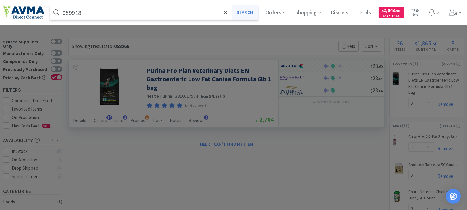
click at [251, 13] on button "Search" at bounding box center [245, 12] width 26 height 14
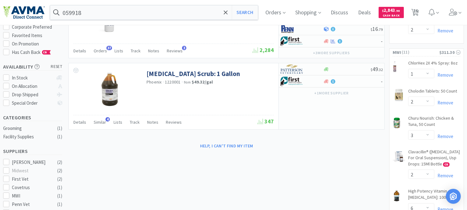
scroll to position [69, 0]
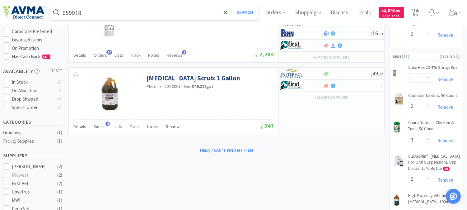
click at [120, 10] on input "059918" at bounding box center [154, 12] width 208 height 14
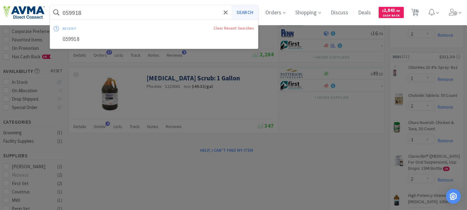
click at [249, 14] on button "Search" at bounding box center [245, 12] width 26 height 14
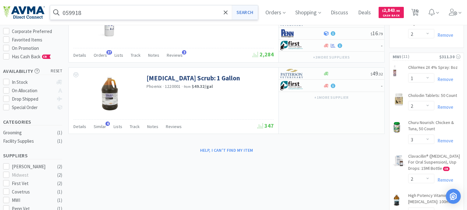
scroll to position [0, 0]
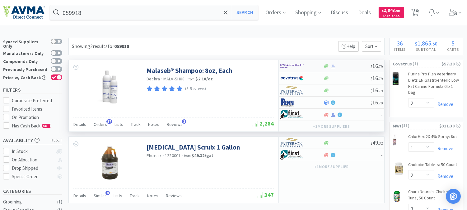
click at [291, 67] on img at bounding box center [291, 65] width 23 height 9
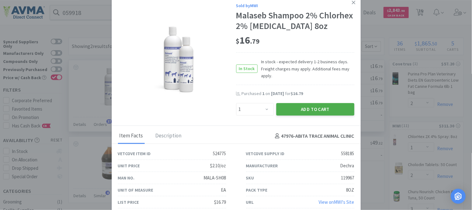
click at [314, 109] on button "Add to Cart" at bounding box center [315, 109] width 78 height 12
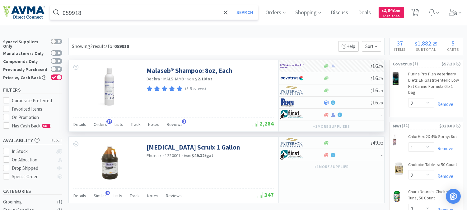
click at [89, 16] on input "059918" at bounding box center [154, 12] width 208 height 14
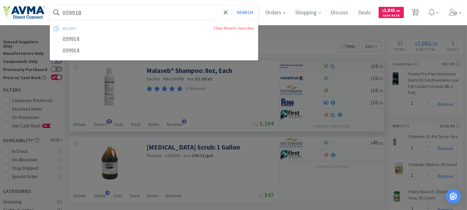
paste input "98962426"
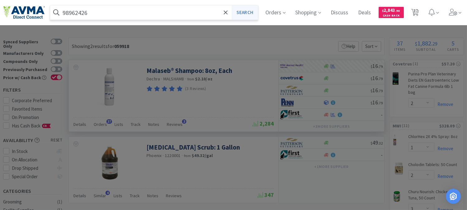
click at [246, 12] on button "Search" at bounding box center [245, 12] width 26 height 14
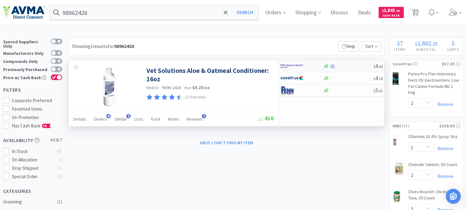
click at [288, 67] on img at bounding box center [291, 65] width 23 height 9
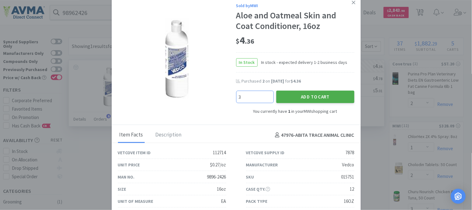
click at [300, 95] on button "Add to Cart" at bounding box center [315, 97] width 78 height 12
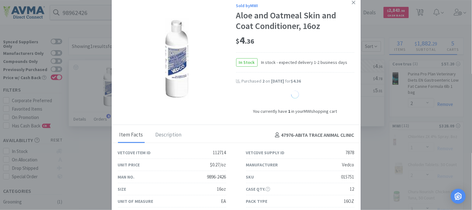
click at [300, 95] on div at bounding box center [295, 96] width 118 height 10
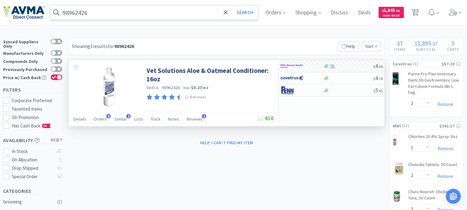
click at [82, 12] on input "98962426" at bounding box center [154, 12] width 208 height 14
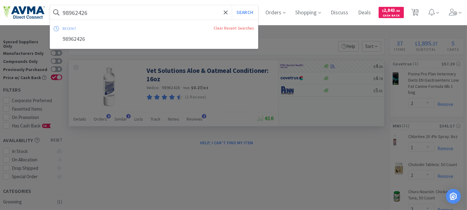
paste input "002269"
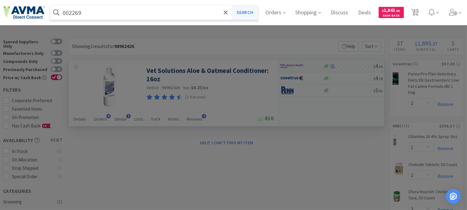
click at [253, 13] on button "Search" at bounding box center [245, 12] width 26 height 14
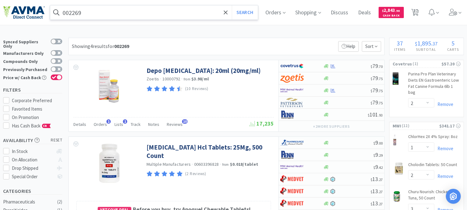
click at [89, 12] on input "002269" at bounding box center [154, 12] width 208 height 14
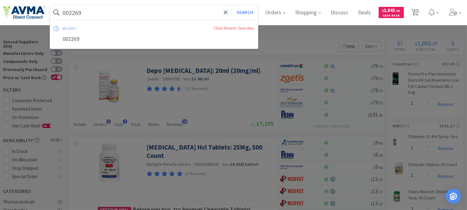
paste input "72365"
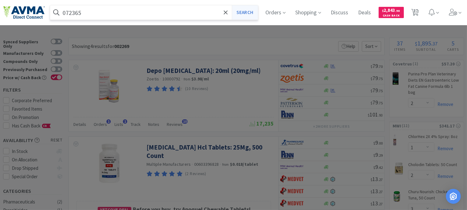
click at [247, 16] on button "Search" at bounding box center [245, 12] width 26 height 14
